Goal: Book appointment/travel/reservation

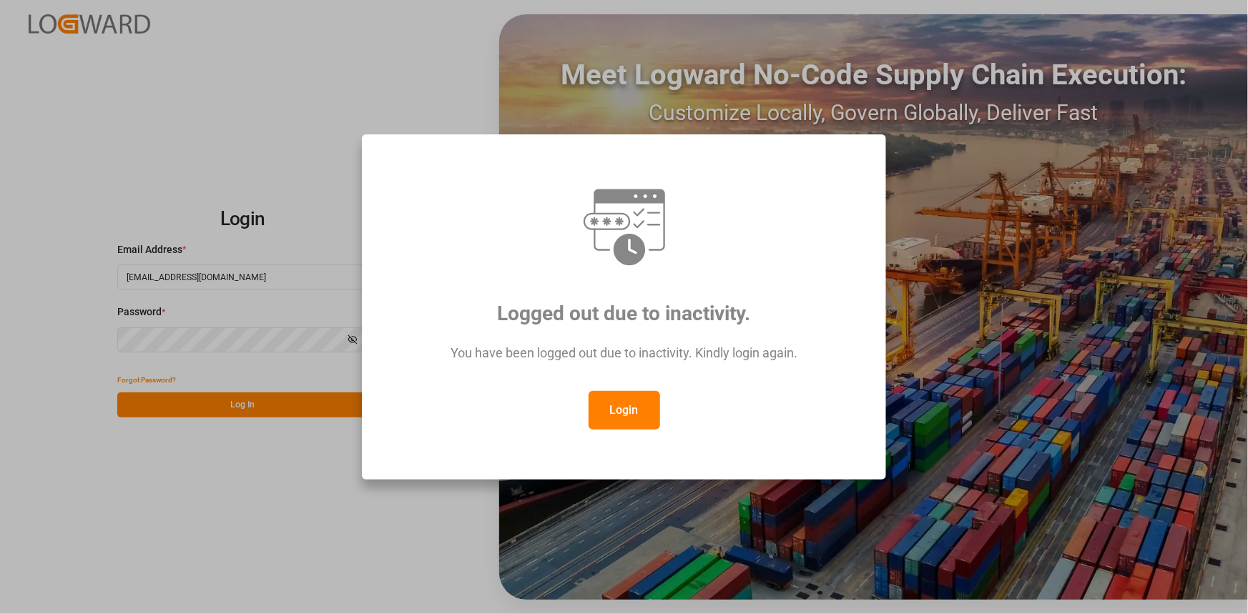
click at [581, 409] on div "Login" at bounding box center [624, 410] width 472 height 39
click at [609, 407] on button "Login" at bounding box center [625, 410] width 72 height 39
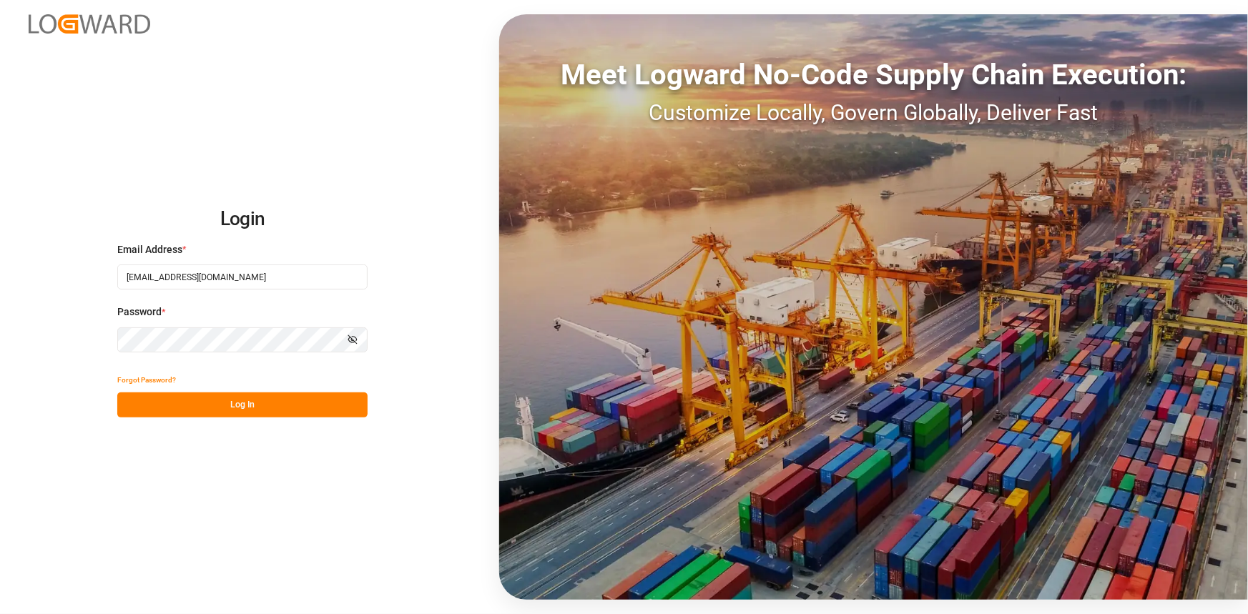
click at [327, 408] on button "Log In" at bounding box center [242, 405] width 250 height 25
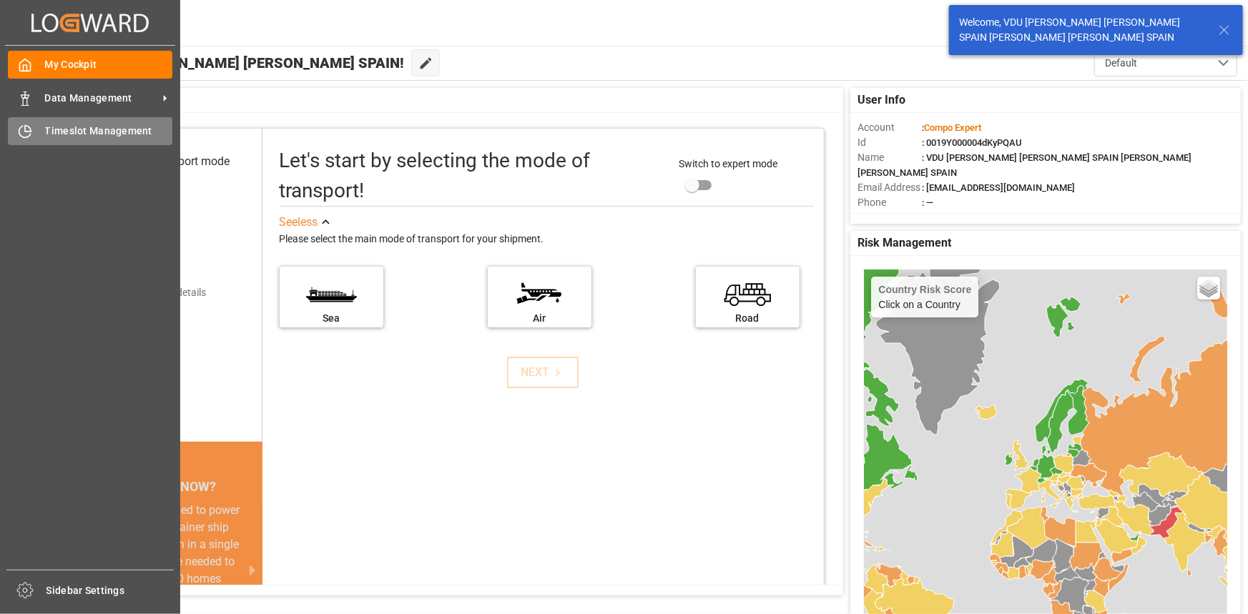
click at [50, 129] on span "Timeslot Management" at bounding box center [109, 131] width 128 height 15
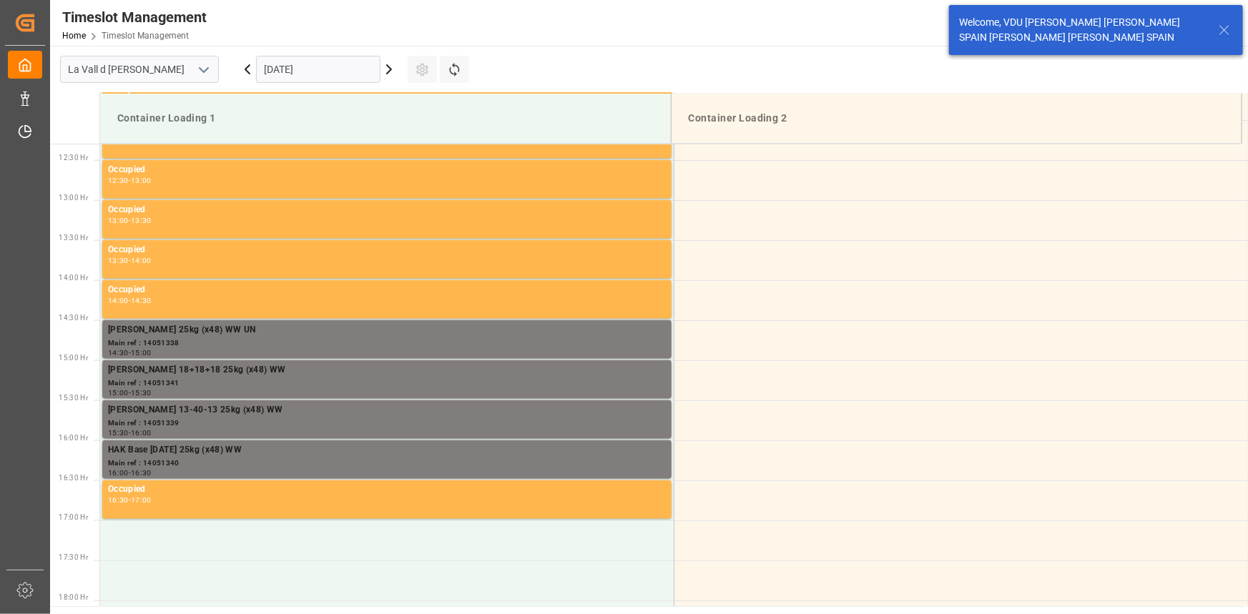
click at [318, 72] on input "[DATE]" at bounding box center [318, 69] width 124 height 27
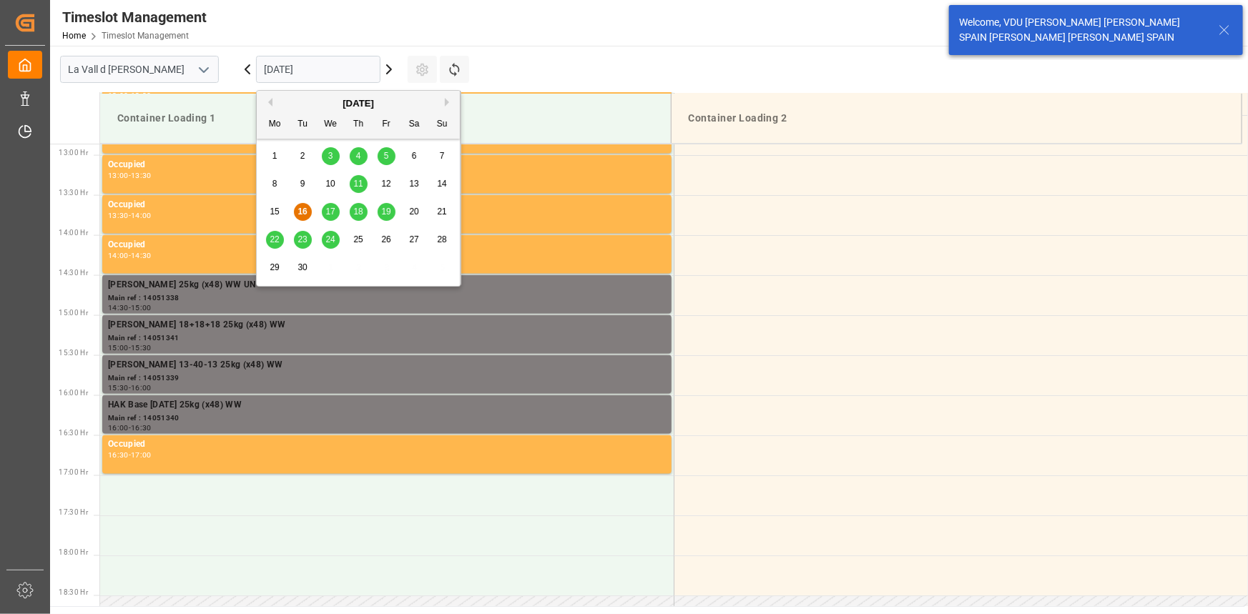
scroll to position [1031, 0]
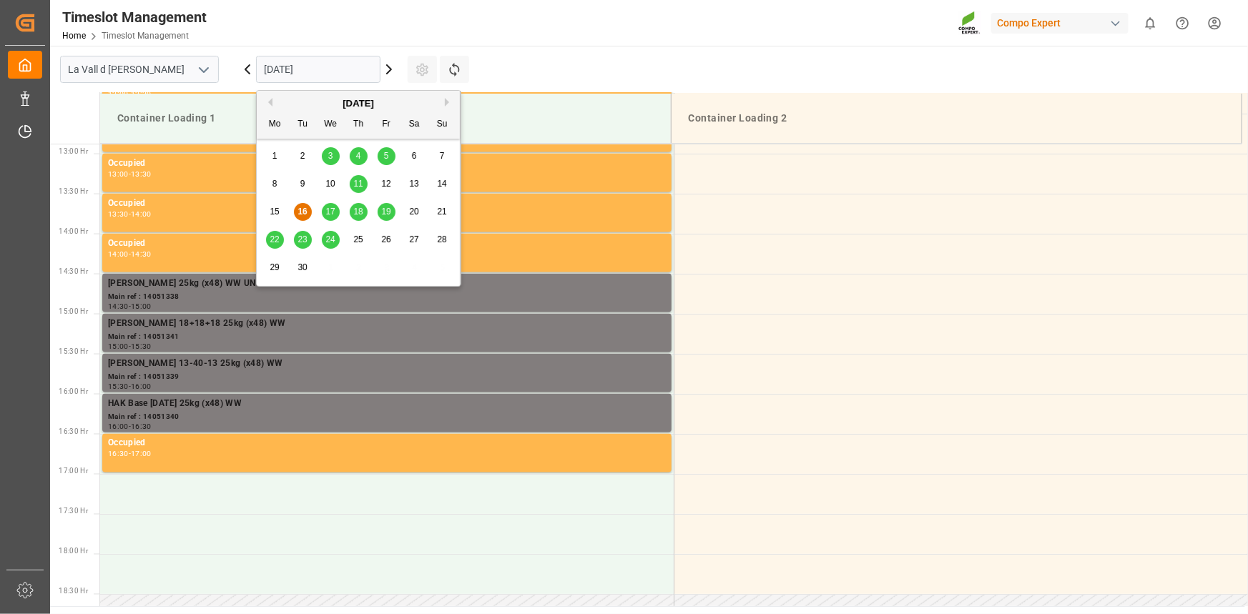
click at [272, 240] on span "22" at bounding box center [274, 240] width 9 height 10
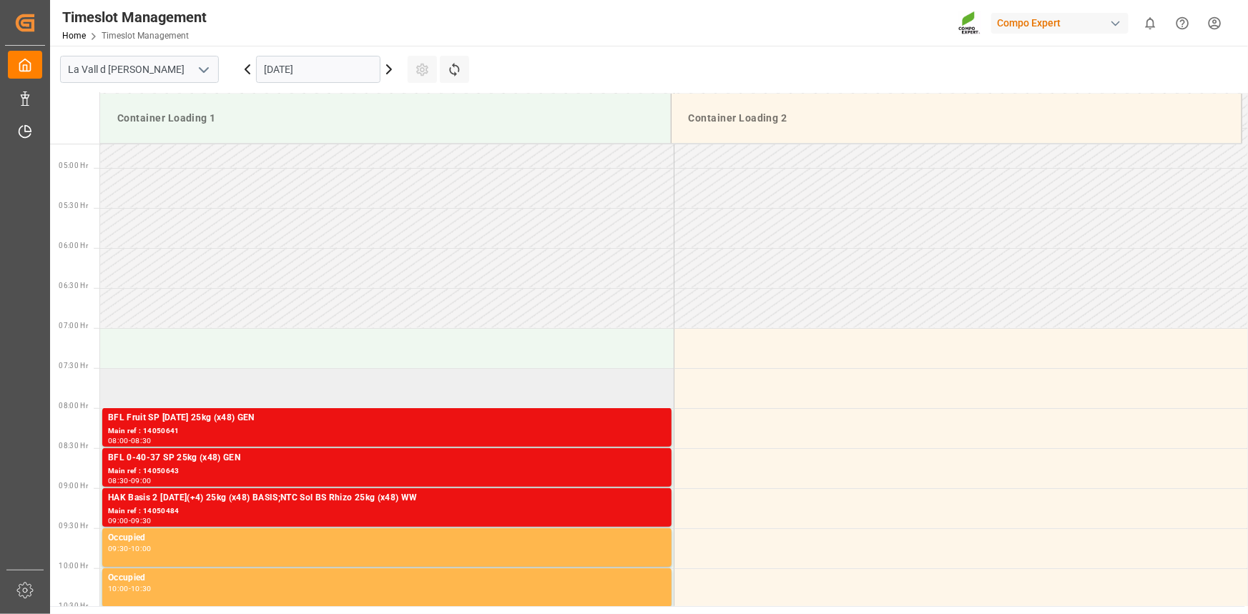
scroll to position [381, 0]
